Goal: Contribute content: Add original content to the website for others to see

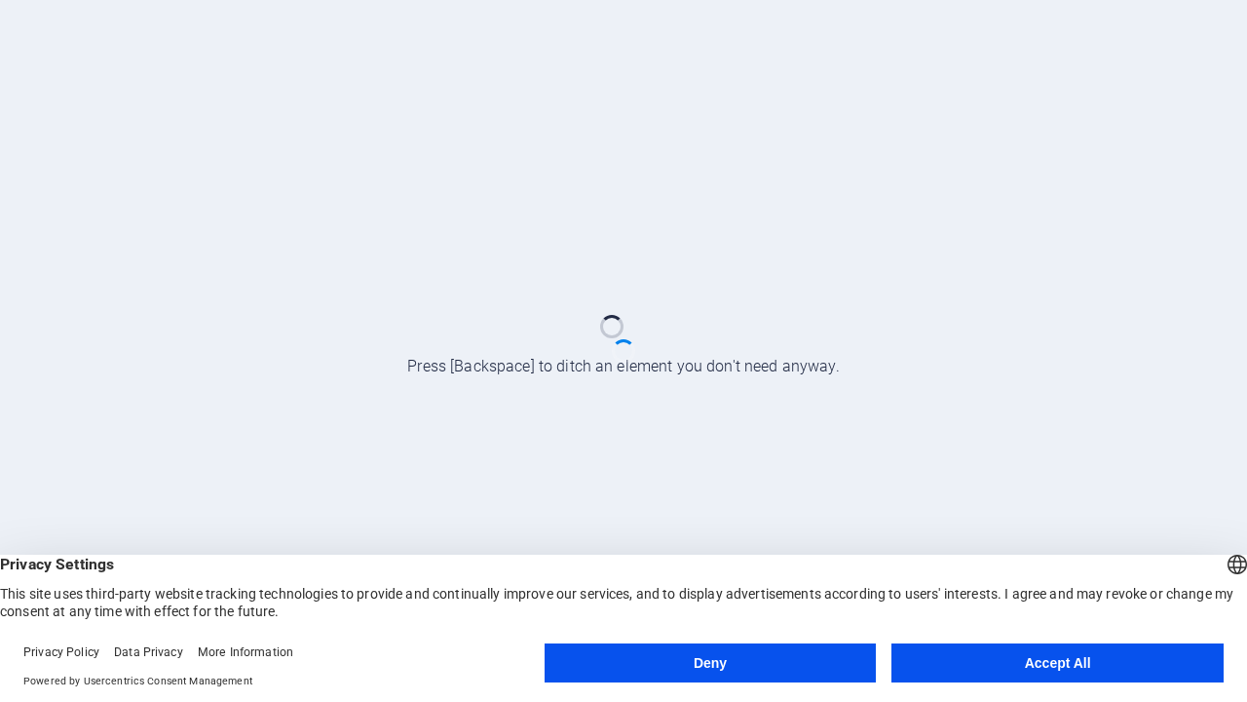
click at [710, 663] on button "Deny" at bounding box center [711, 662] width 332 height 39
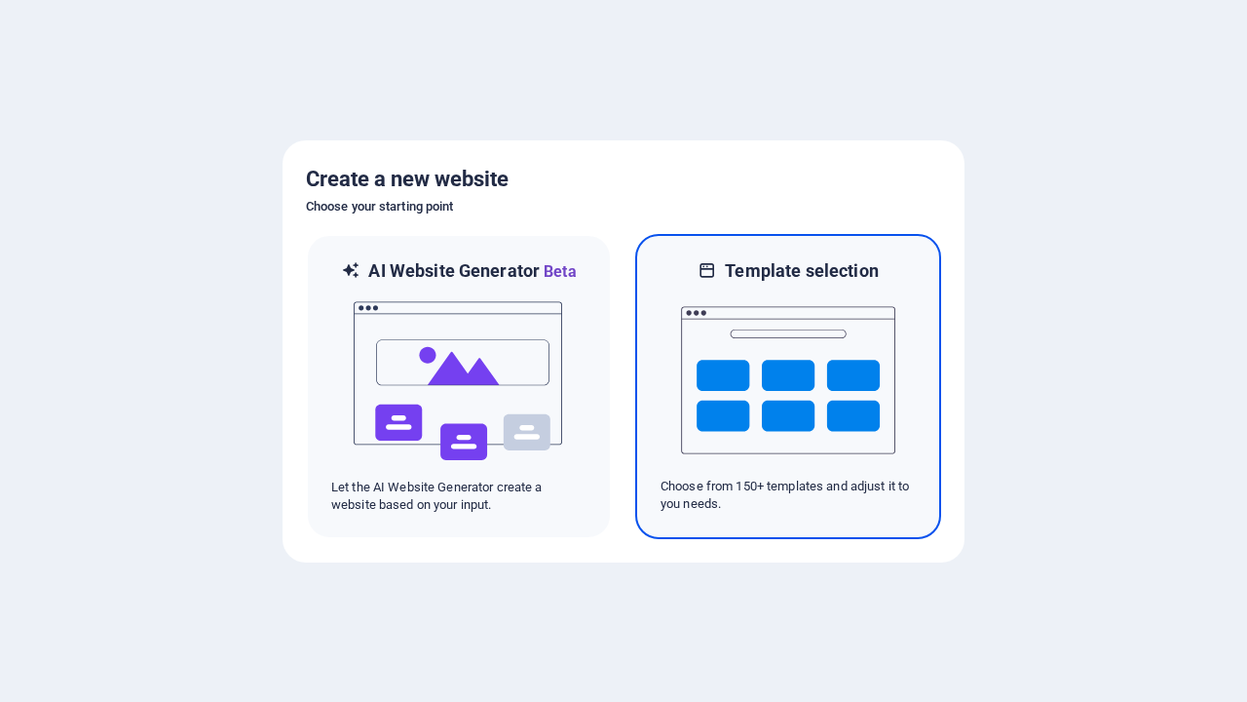
click at [788, 386] on img at bounding box center [788, 380] width 214 height 195
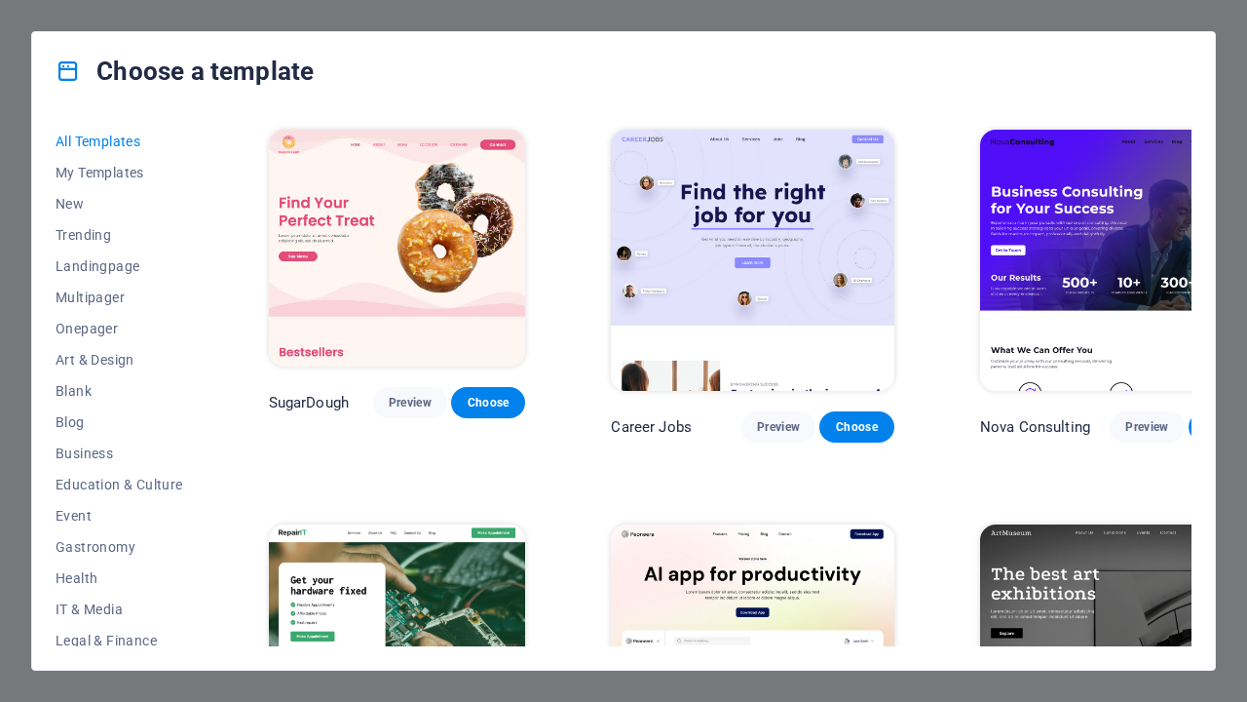
scroll to position [1272, 0]
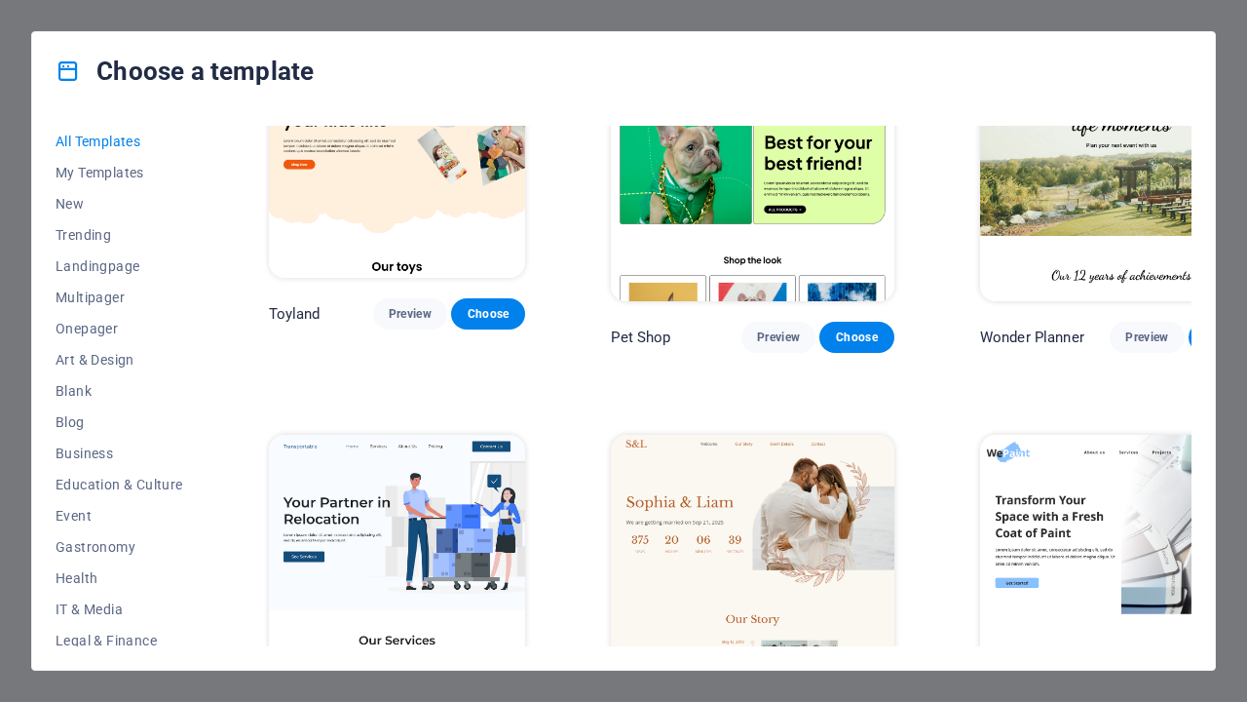
click at [488, 700] on span "Choose" at bounding box center [488, 708] width 43 height 16
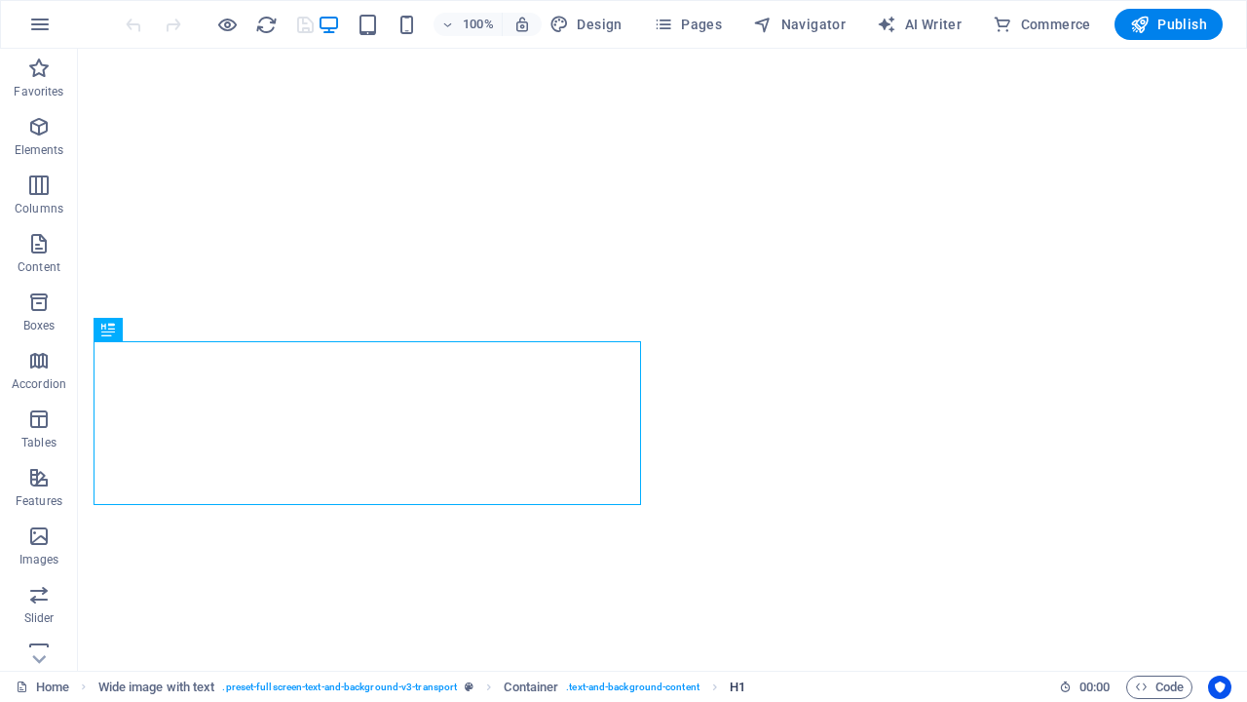
click at [738, 686] on span "H1" at bounding box center [738, 686] width 16 height 23
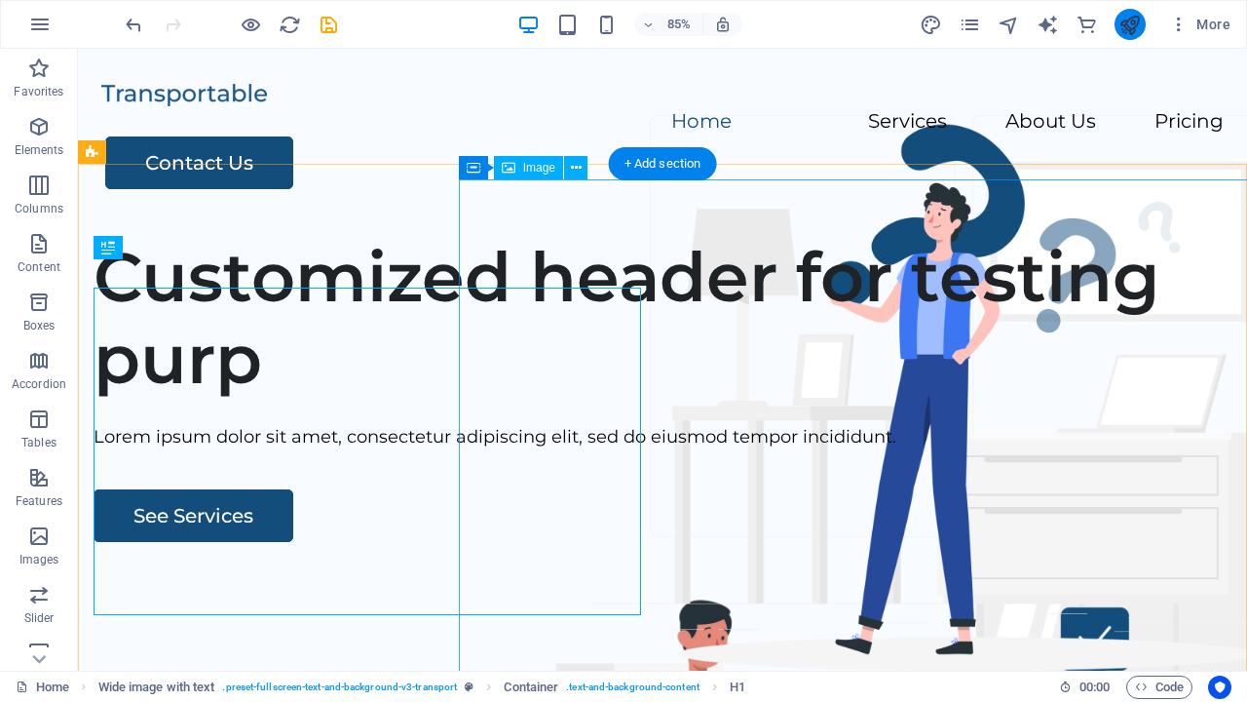
click at [1130, 24] on icon "publish" at bounding box center [1130, 25] width 22 height 22
checkbox input "false"
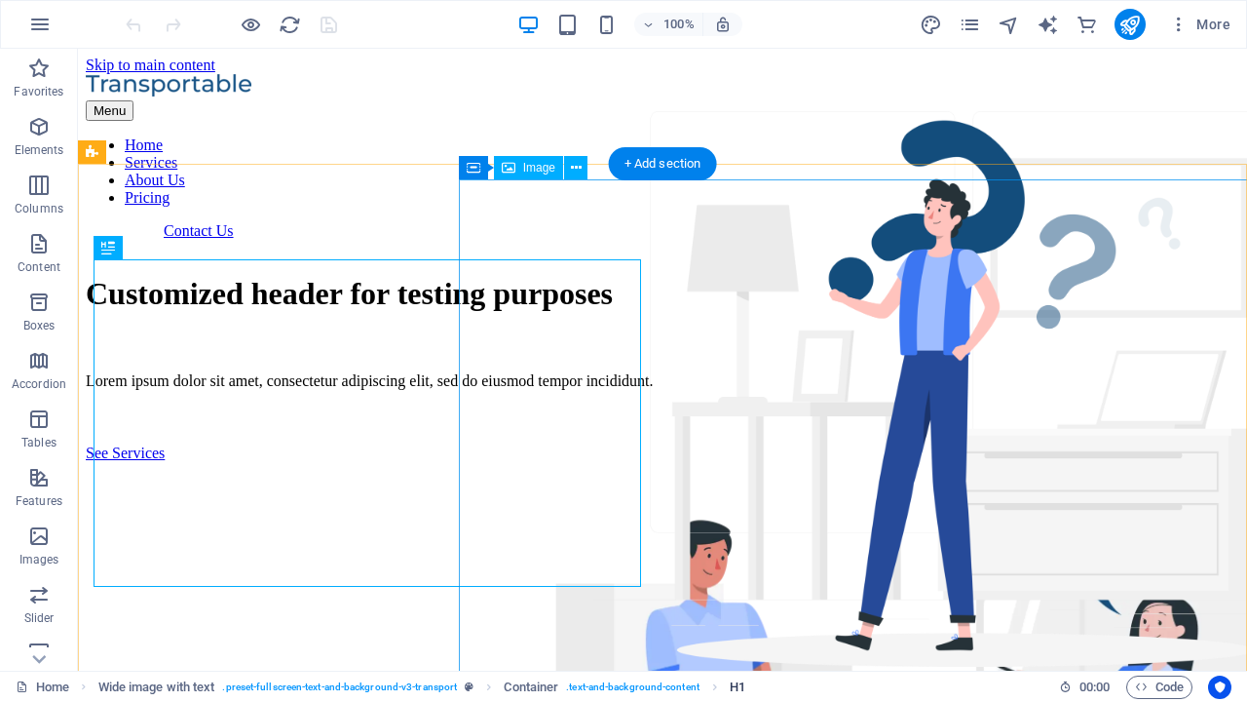
click at [738, 686] on span "H1" at bounding box center [738, 686] width 16 height 23
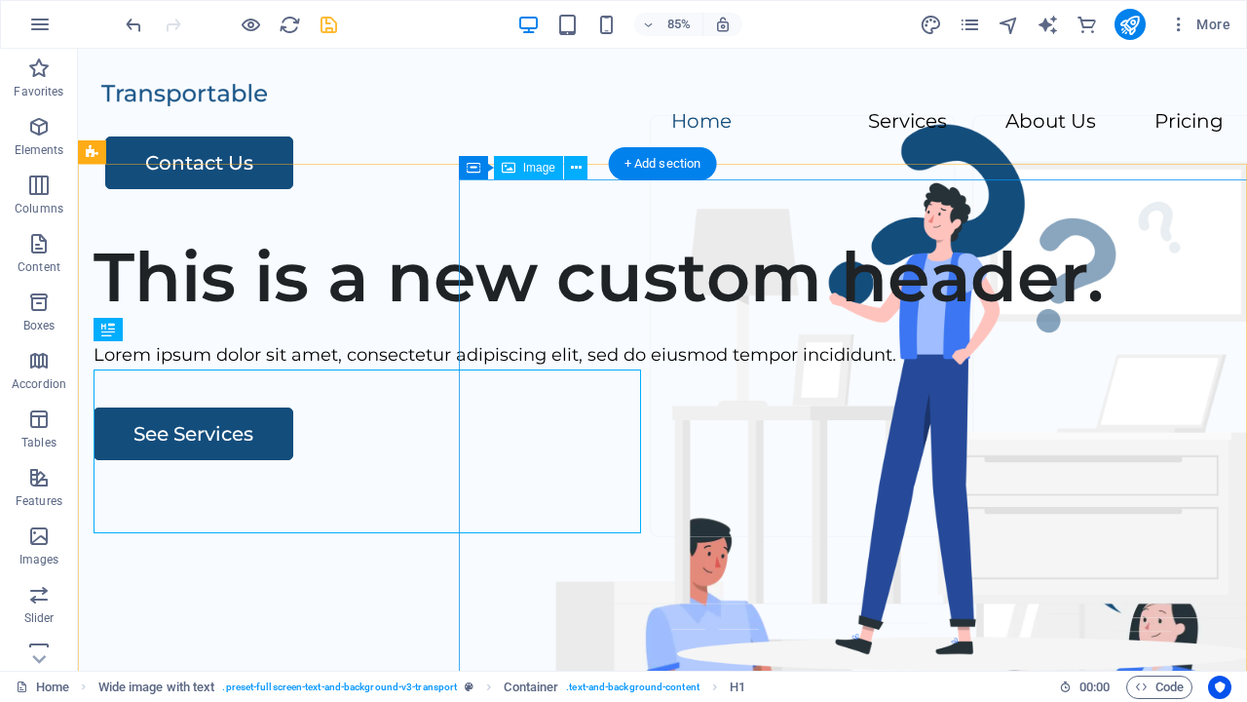
click at [328, 24] on icon "save" at bounding box center [329, 25] width 22 height 22
checkbox input "false"
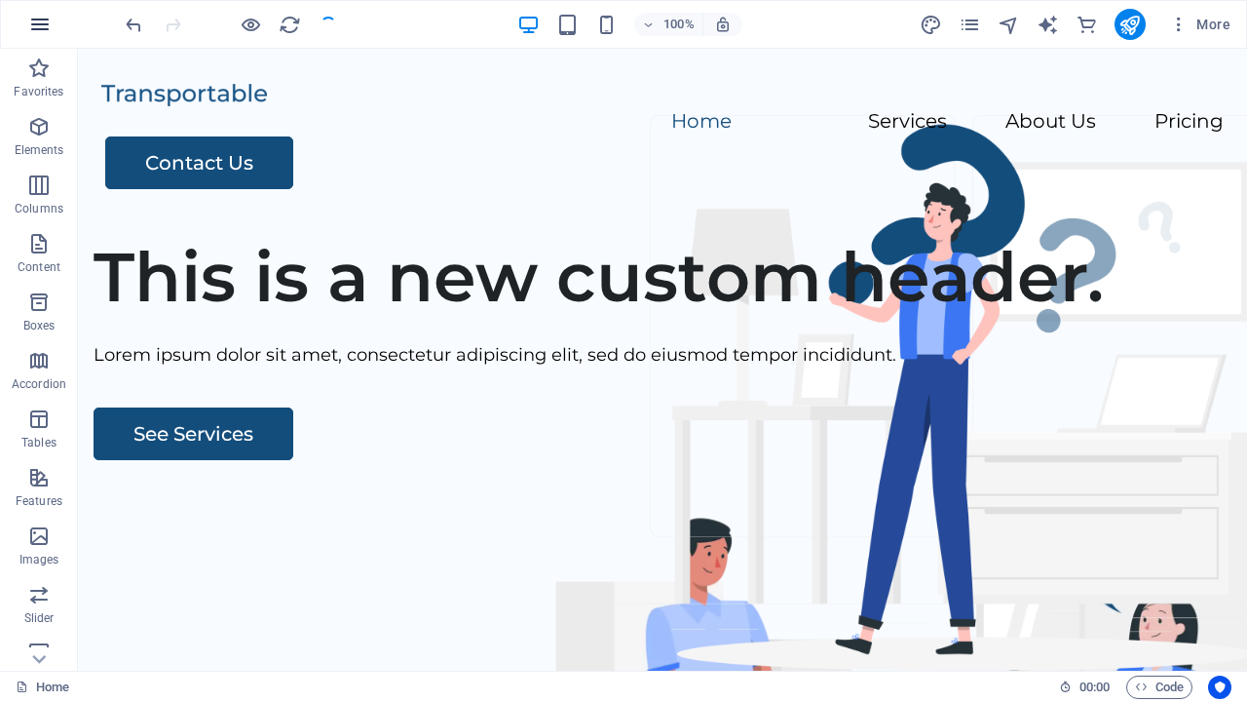
click at [40, 24] on icon "button" at bounding box center [39, 24] width 23 height 23
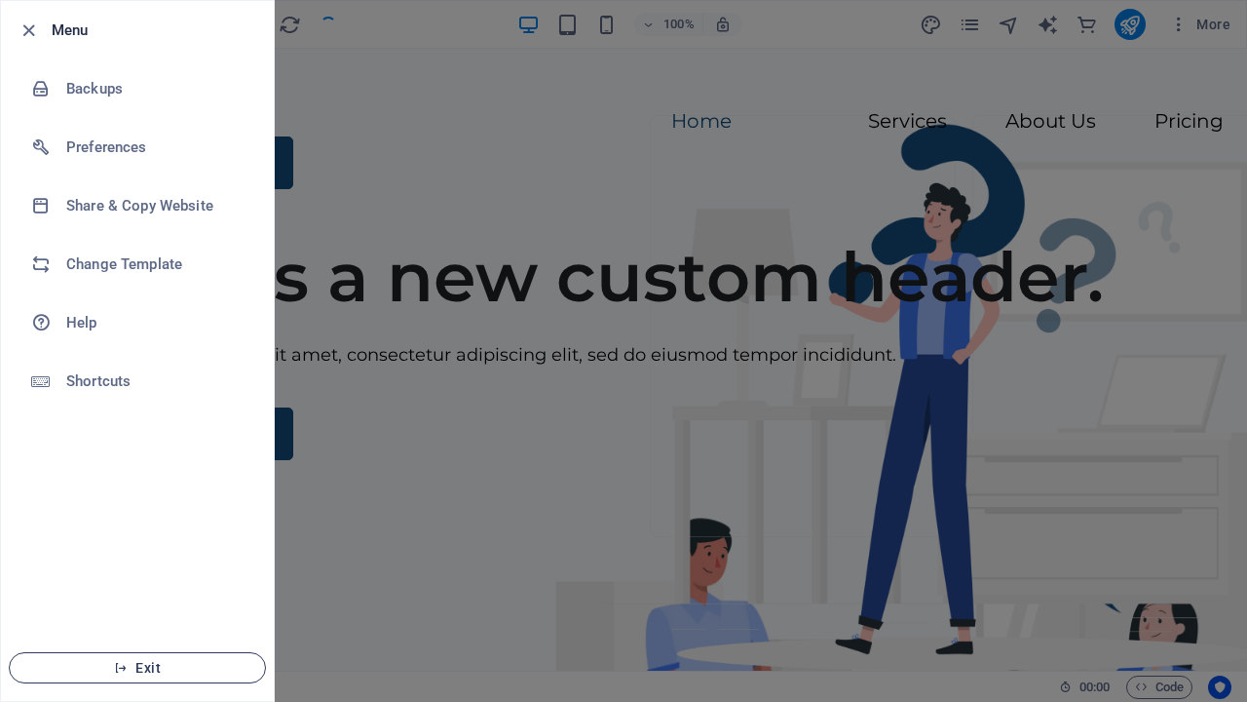
click at [137, 668] on span "Exit" at bounding box center [137, 668] width 224 height 16
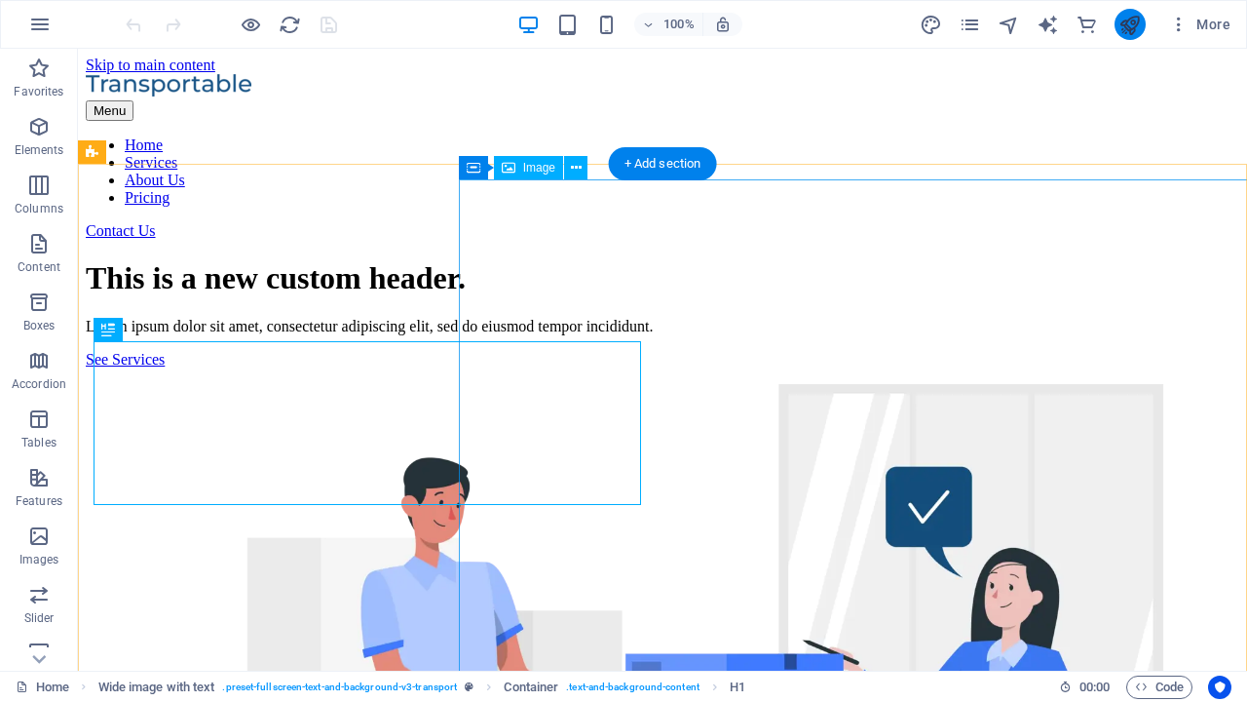
click at [1130, 24] on icon "publish" at bounding box center [1130, 25] width 22 height 22
